Goal: Task Accomplishment & Management: Manage account settings

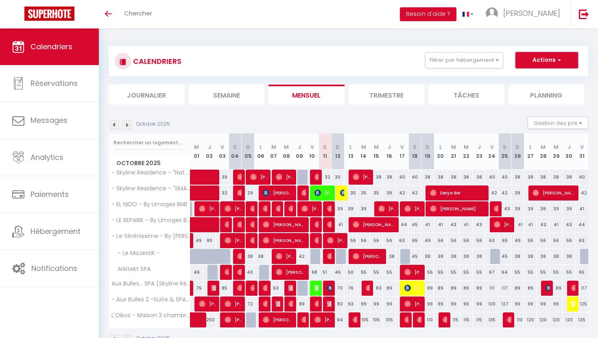
click at [572, 64] on button "Actions" at bounding box center [547, 60] width 63 height 16
click at [480, 73] on div "CALENDRIERS Filtrer par hébergement Tous - Skyline Residence - "Natural-Concept…" at bounding box center [349, 61] width 480 height 31
click at [574, 122] on button "Gestion des prix" at bounding box center [558, 123] width 61 height 12
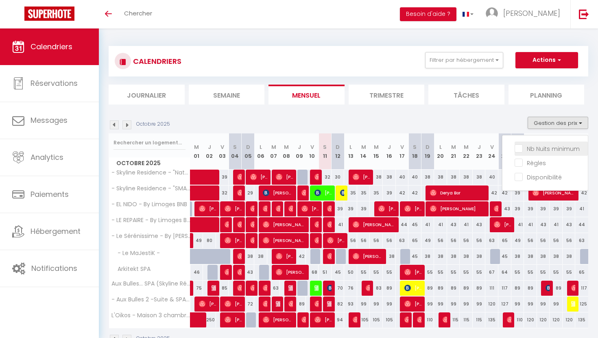
click at [519, 148] on input "Nb Nuits minimum" at bounding box center [551, 148] width 73 height 8
checkbox input "true"
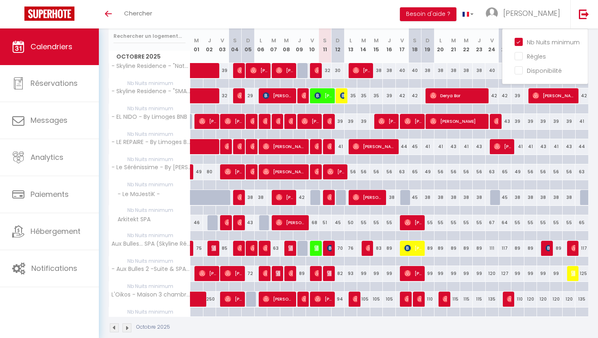
scroll to position [119, 0]
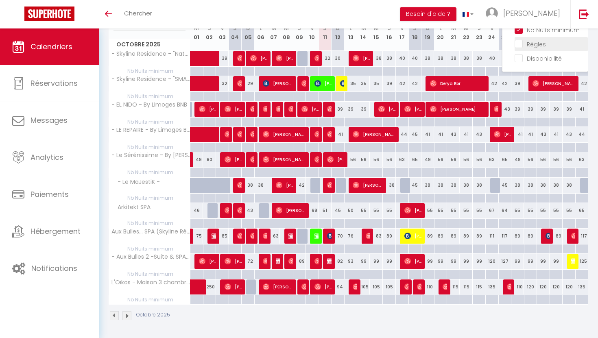
click at [522, 44] on input "Règles" at bounding box center [551, 43] width 73 height 8
checkbox input "true"
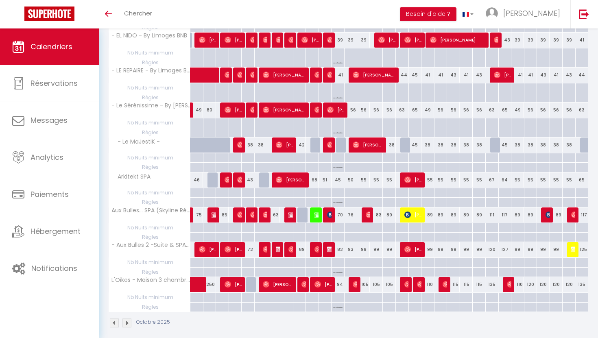
scroll to position [214, 0]
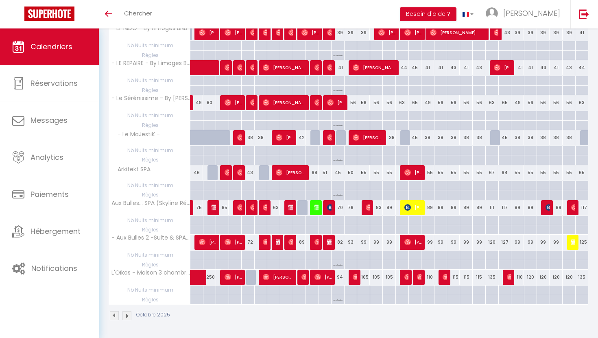
click at [340, 185] on div at bounding box center [337, 185] width 13 height 9
type input "Dim 12 Octobre 2025"
type input "Lun 13 Octobre 2025"
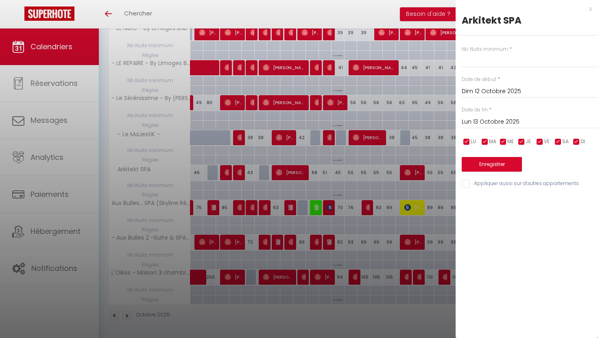
click at [316, 317] on div at bounding box center [299, 169] width 598 height 338
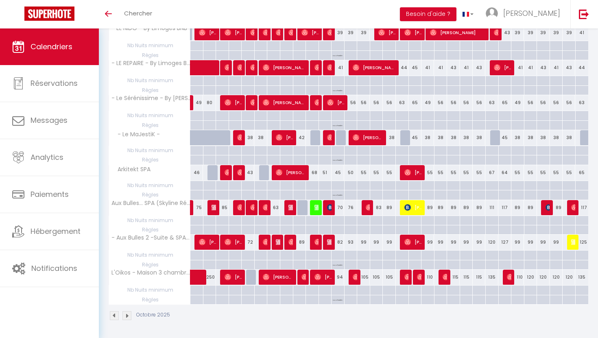
click at [343, 197] on div "No Checkin" at bounding box center [338, 195] width 13 height 8
type input "Dim 12 Octobre 2025"
type input "Lun 13 Octobre 2025"
select select "1"
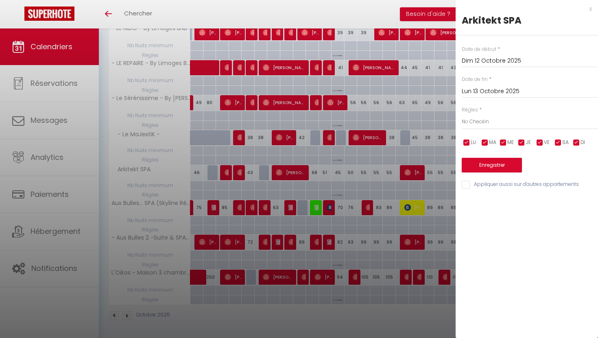
click at [374, 232] on div at bounding box center [299, 169] width 598 height 338
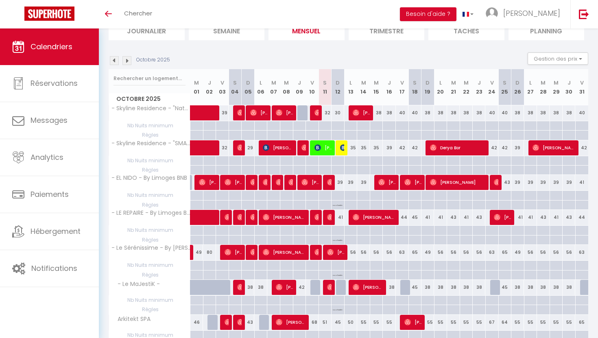
scroll to position [63, 0]
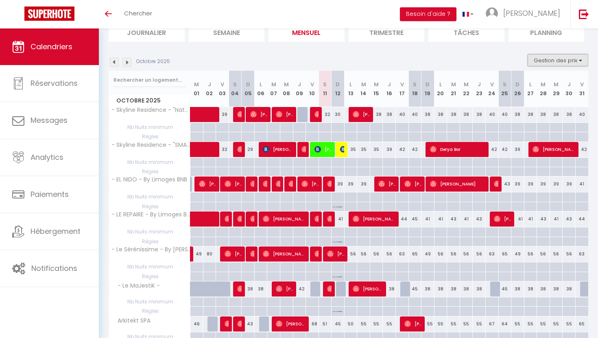
click at [577, 61] on button "Gestion des prix" at bounding box center [558, 60] width 61 height 12
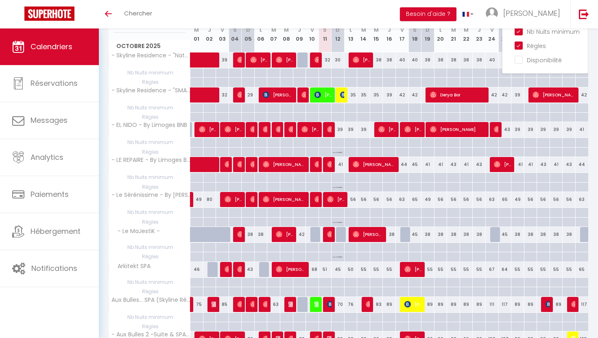
scroll to position [118, 0]
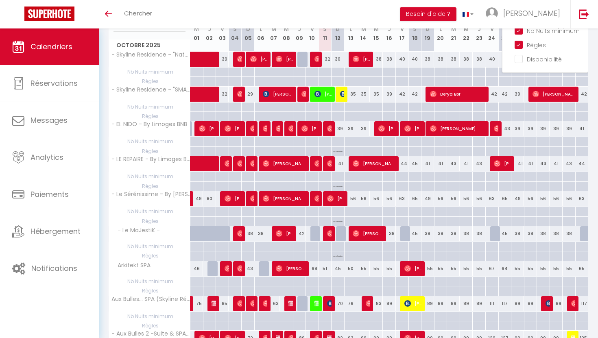
click at [338, 247] on div at bounding box center [337, 246] width 13 height 9
type input "Dim 12 Octobre 2025"
type input "Lun 13 Octobre 2025"
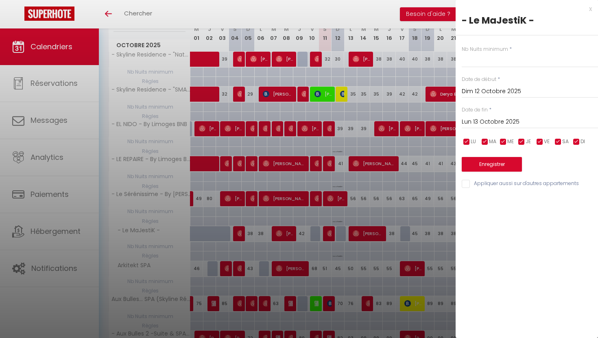
click at [51, 313] on div at bounding box center [299, 169] width 598 height 338
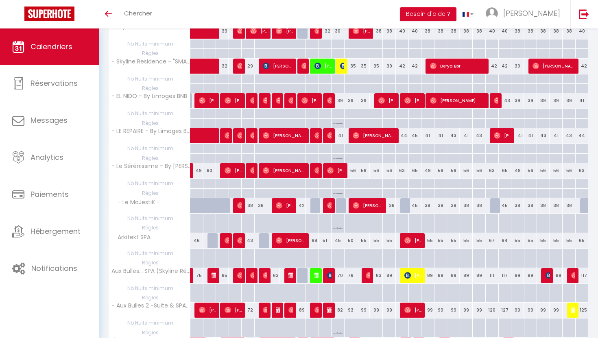
scroll to position [153, 0]
